Goal: Information Seeking & Learning: Check status

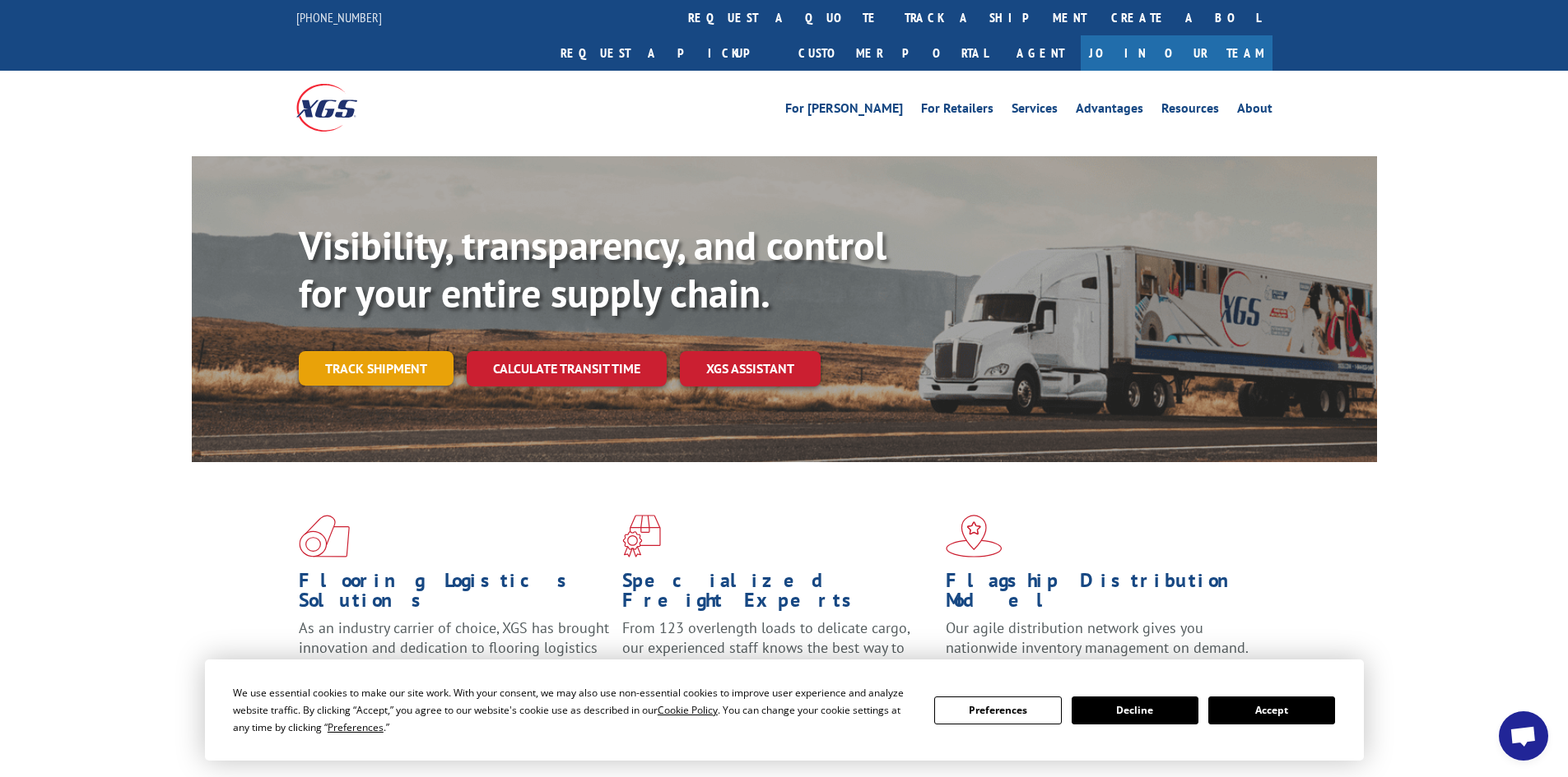
click at [379, 351] on link "Track shipment" at bounding box center [376, 368] width 155 height 35
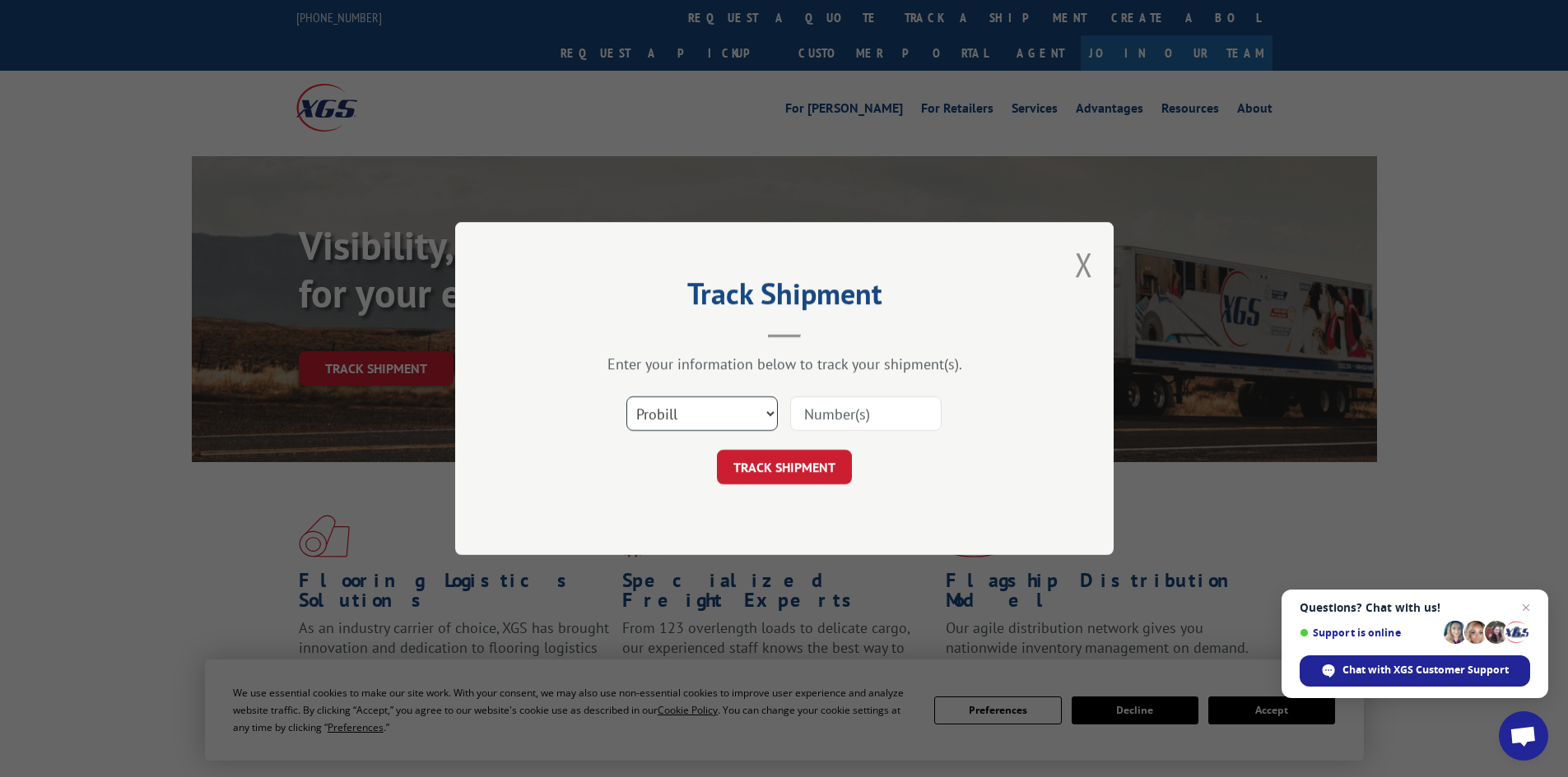
click at [730, 426] on select "Select category... Probill BOL PO" at bounding box center [701, 414] width 151 height 35
select select "po"
click at [626, 397] on select "Select category... Probill BOL PO" at bounding box center [701, 414] width 151 height 35
click at [834, 414] on input at bounding box center [865, 414] width 151 height 35
type input "66501392"
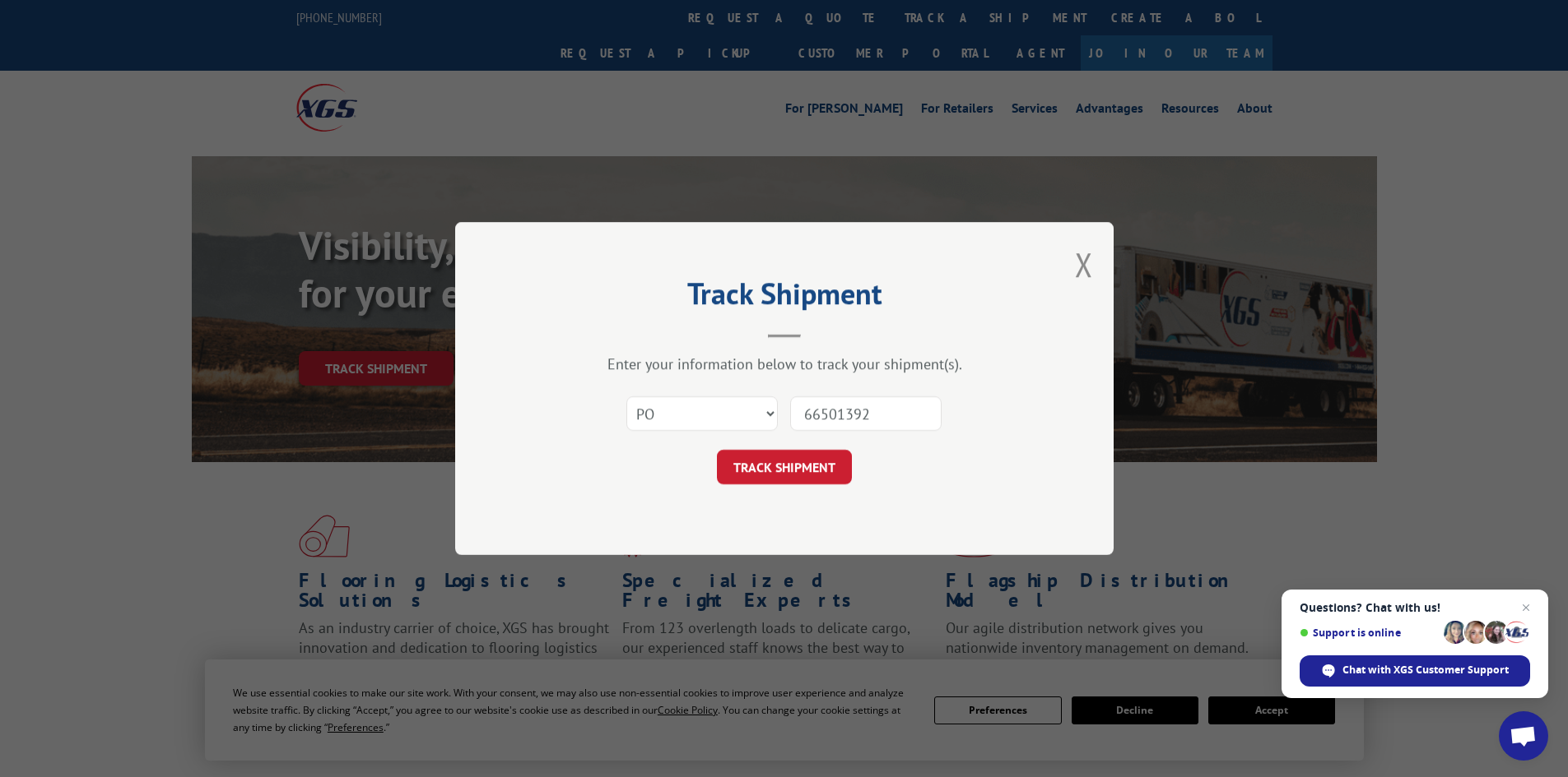
click at [716, 449] on button "TRACK SHIPMENT" at bounding box center [784, 466] width 135 height 35
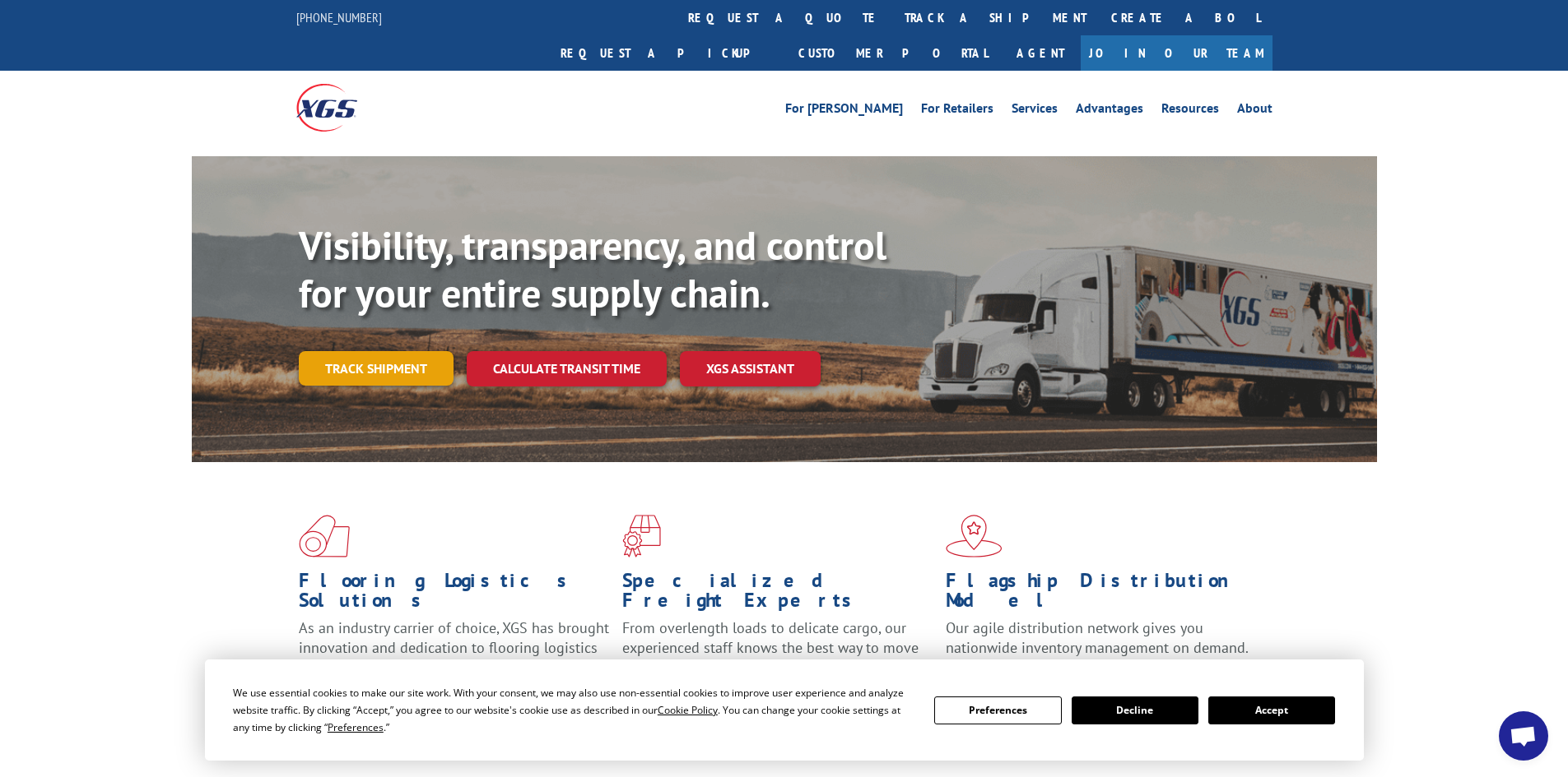
click at [367, 351] on link "Track shipment" at bounding box center [376, 368] width 155 height 35
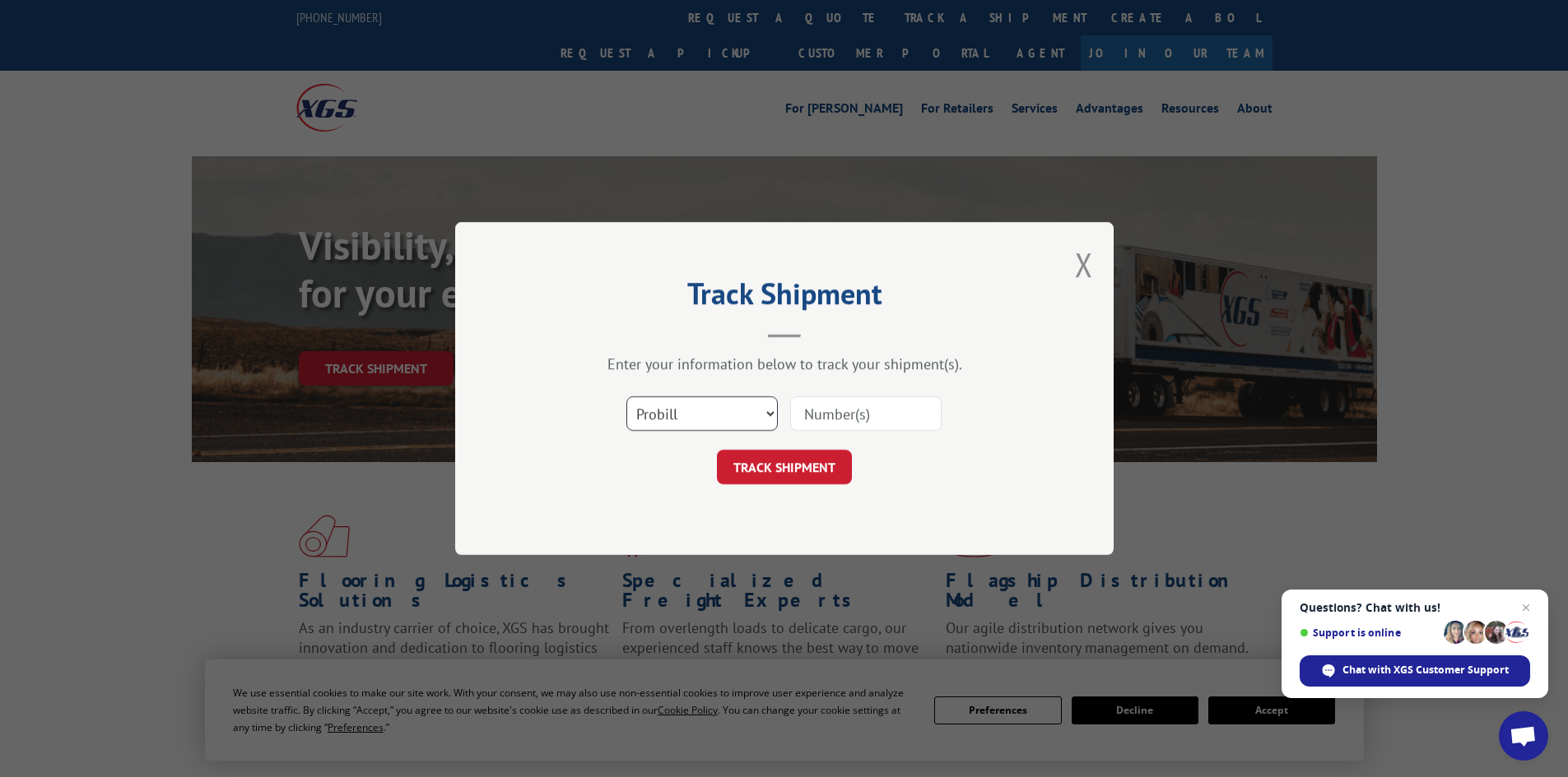
click at [715, 413] on select "Select category... Probill BOL PO" at bounding box center [701, 414] width 151 height 35
click at [715, 412] on select "Select category... Probill BOL PO" at bounding box center [701, 414] width 151 height 35
click at [626, 397] on select "Select category... Probill BOL PO" at bounding box center [701, 414] width 151 height 35
click at [853, 419] on input at bounding box center [865, 414] width 151 height 35
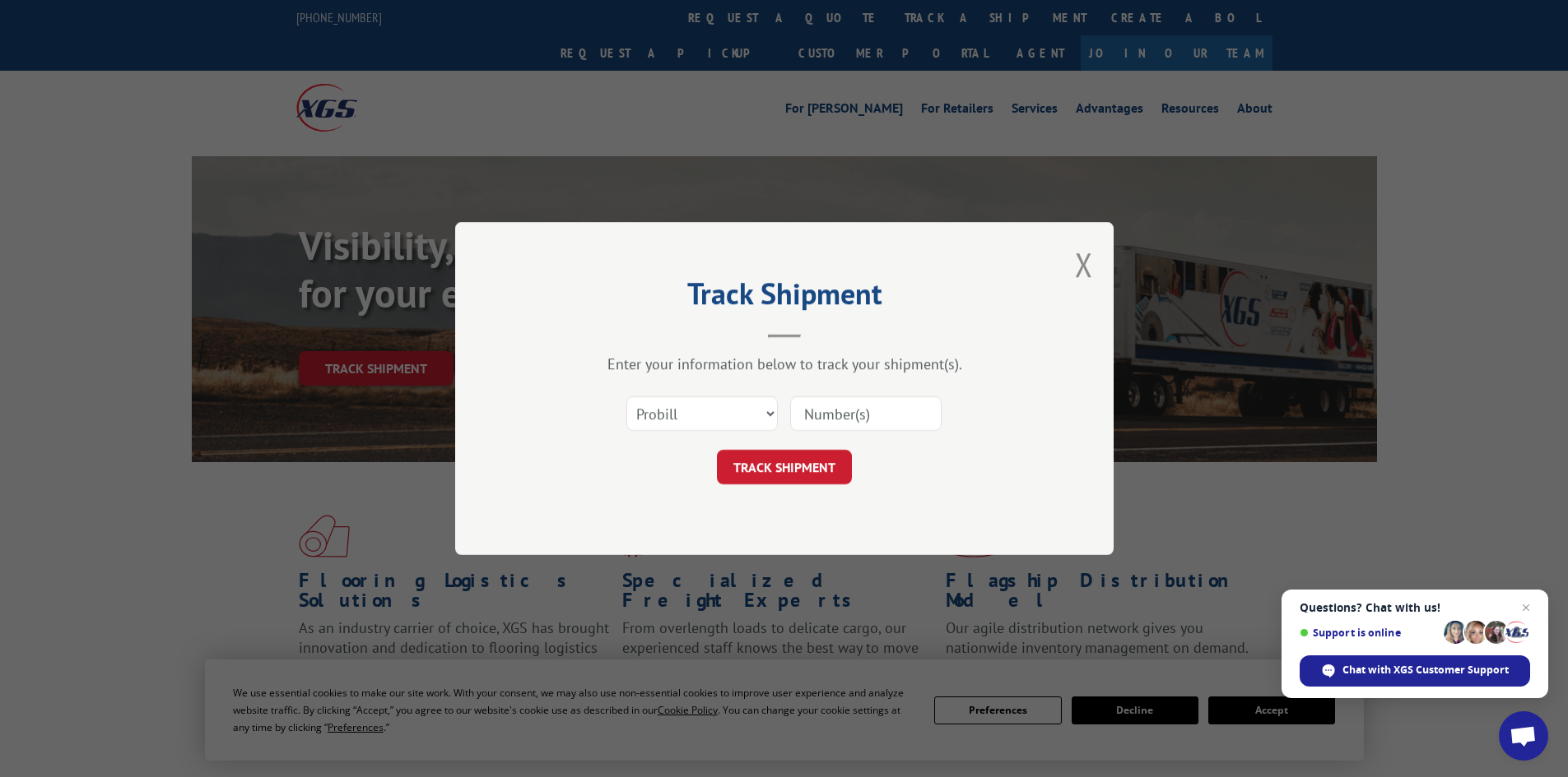
paste input "17260946"
type input "17260946"
click at [837, 480] on button "TRACK SHIPMENT" at bounding box center [784, 466] width 135 height 35
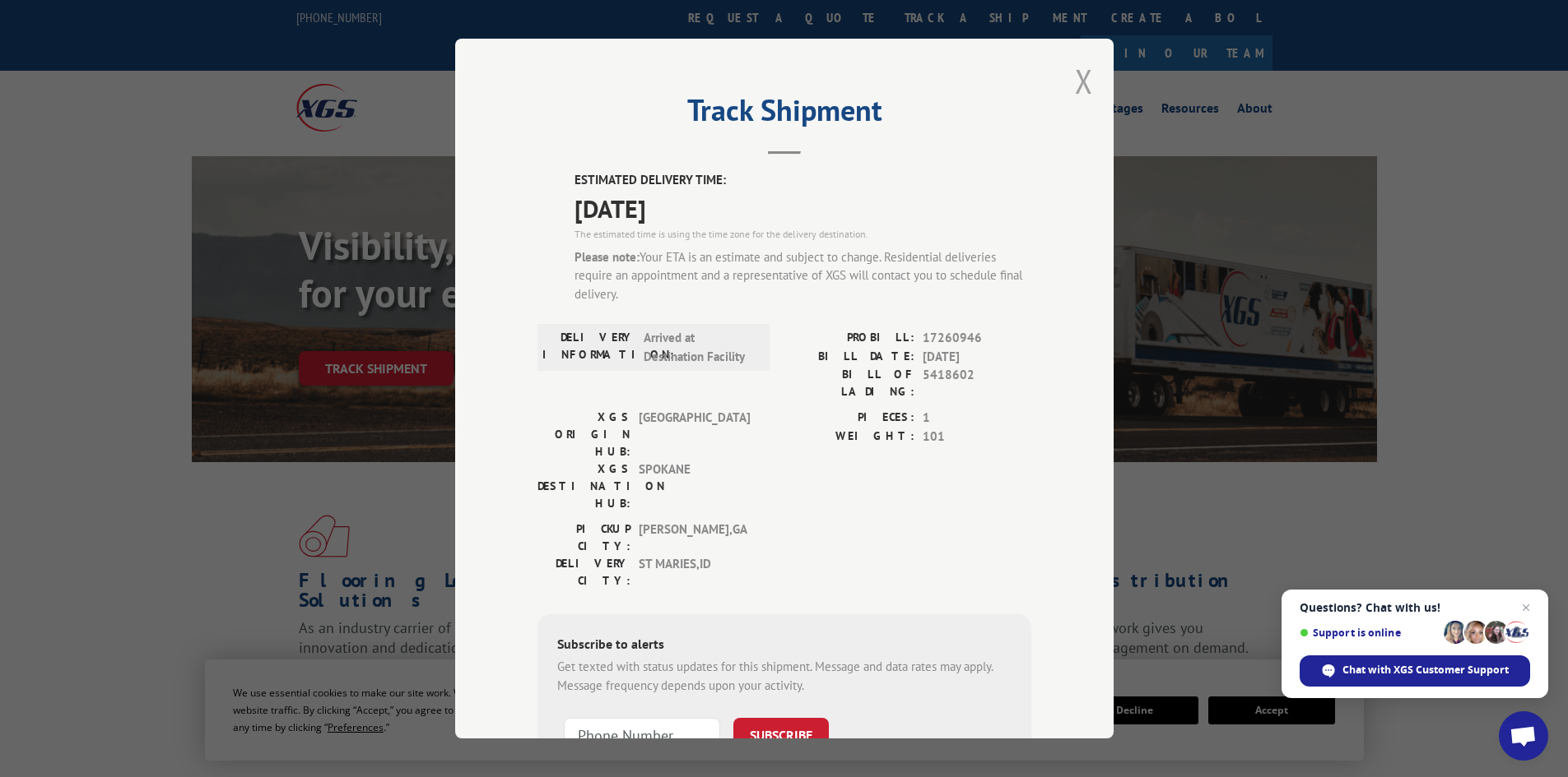
click at [1077, 80] on button "Close modal" at bounding box center [1084, 81] width 18 height 43
